Goal: Task Accomplishment & Management: Use online tool/utility

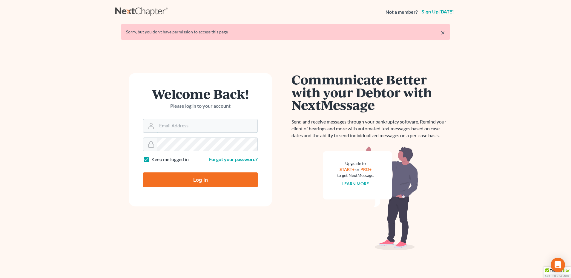
type input "vmedina@debtreset.net"
click at [201, 177] on input "Log In" at bounding box center [200, 180] width 115 height 15
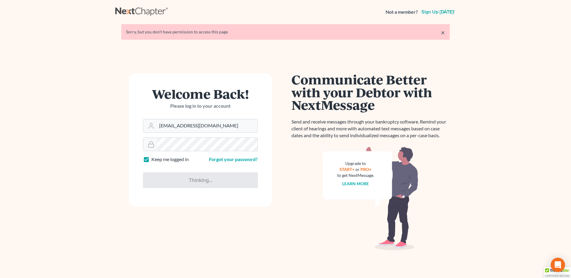
type input "Thinking..."
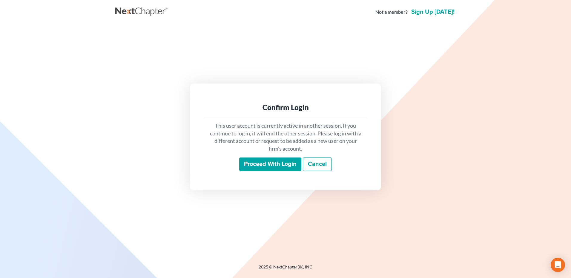
click at [275, 164] on input "Proceed with login" at bounding box center [270, 165] width 62 height 14
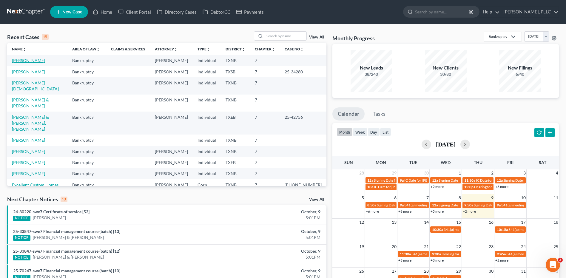
click at [25, 63] on link "[PERSON_NAME]" at bounding box center [28, 60] width 33 height 5
select select "4"
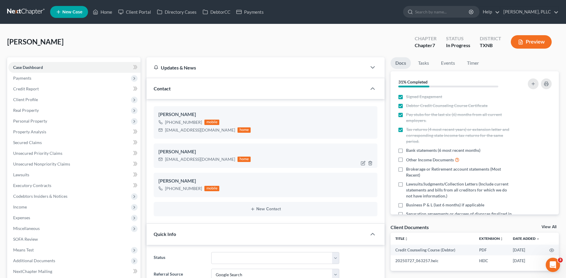
scroll to position [832, 0]
